Goal: Subscribe to service/newsletter

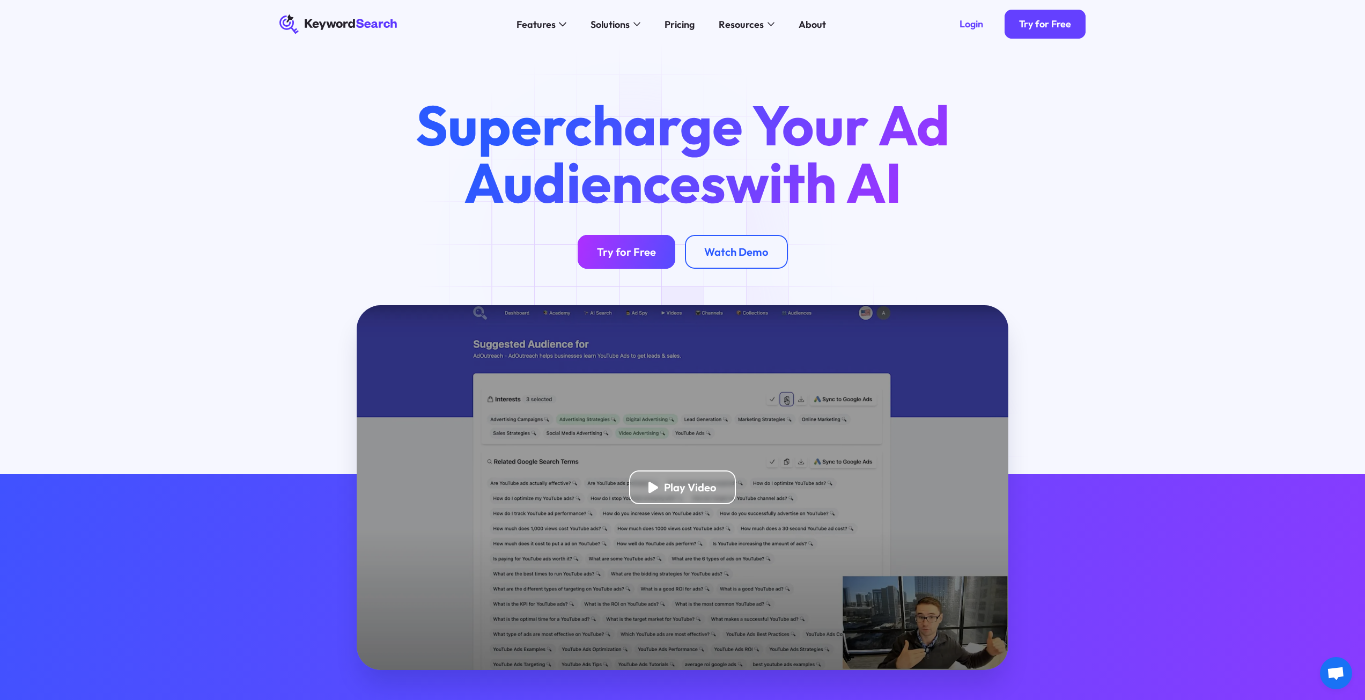
click at [634, 256] on div "Try for Free" at bounding box center [626, 251] width 59 height 13
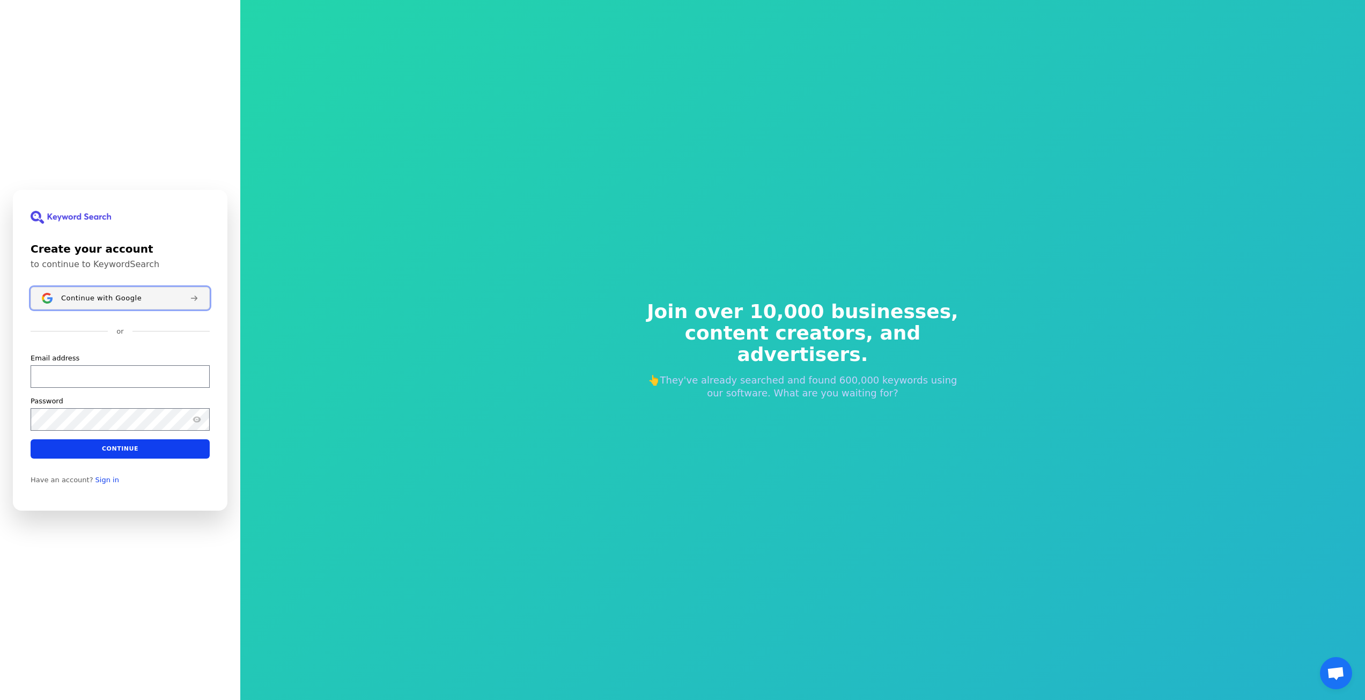
click at [101, 298] on span "Continue with Google" at bounding box center [101, 297] width 80 height 9
